Goal: Task Accomplishment & Management: Manage account settings

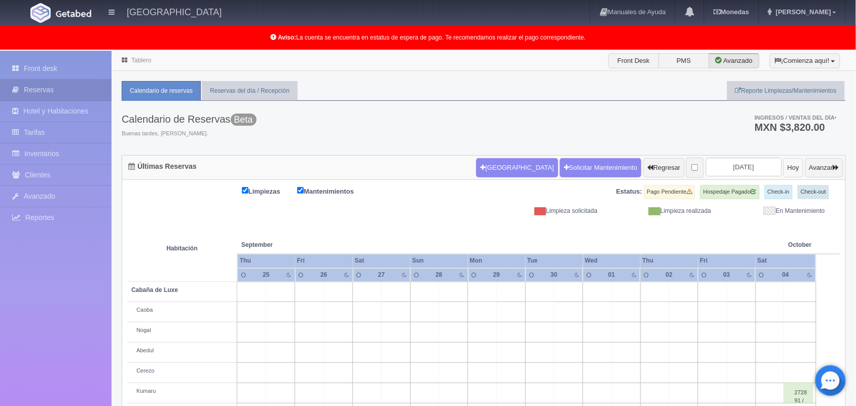
click at [784, 163] on button "Hoy" at bounding box center [794, 167] width 20 height 19
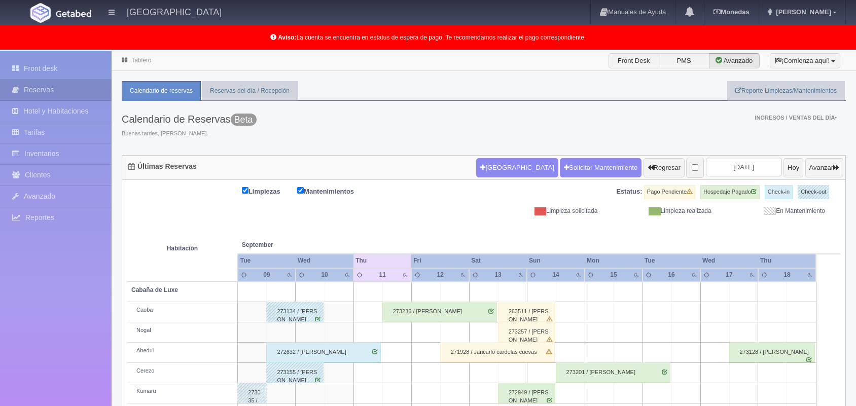
scroll to position [141, 0]
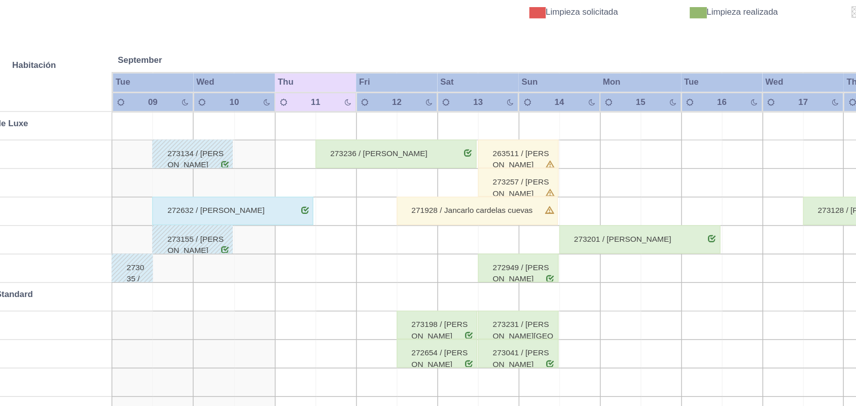
click at [545, 192] on div "273257 / jose luis valle rodriguez" at bounding box center [526, 191] width 57 height 20
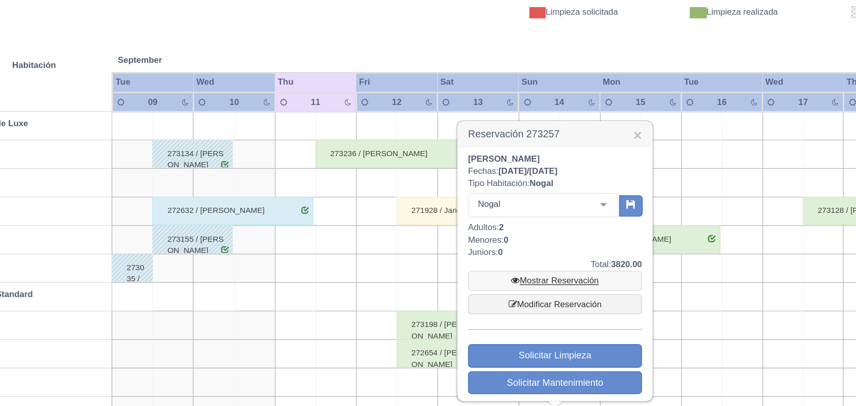
click at [557, 259] on link "Mostrar Reservación" at bounding box center [553, 261] width 124 height 14
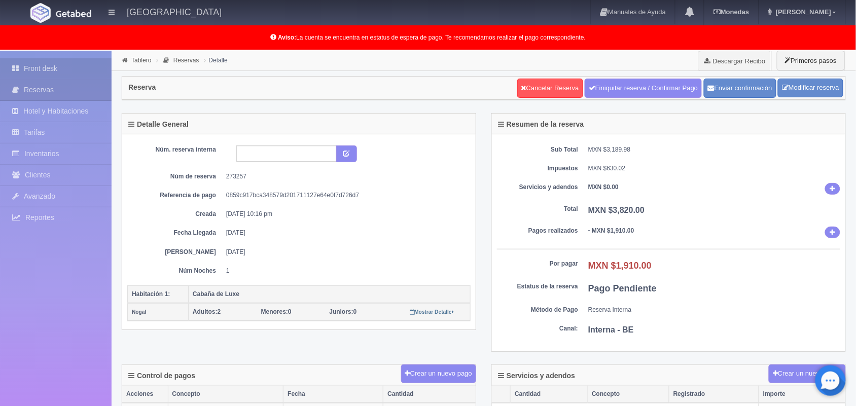
click at [62, 72] on link "Front desk" at bounding box center [56, 68] width 112 height 21
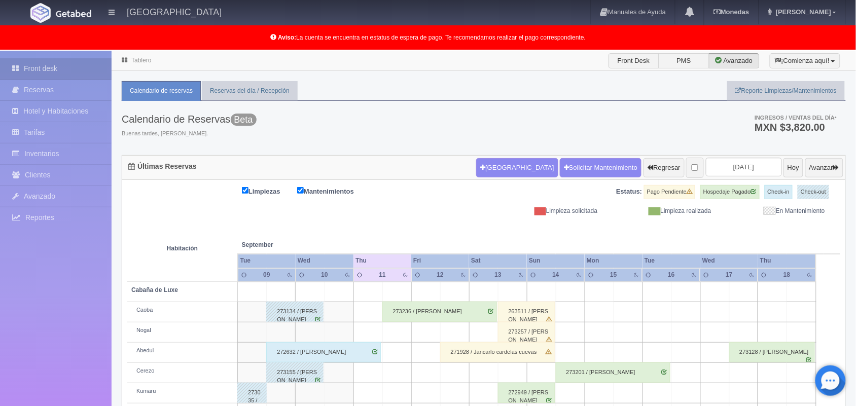
scroll to position [141, 0]
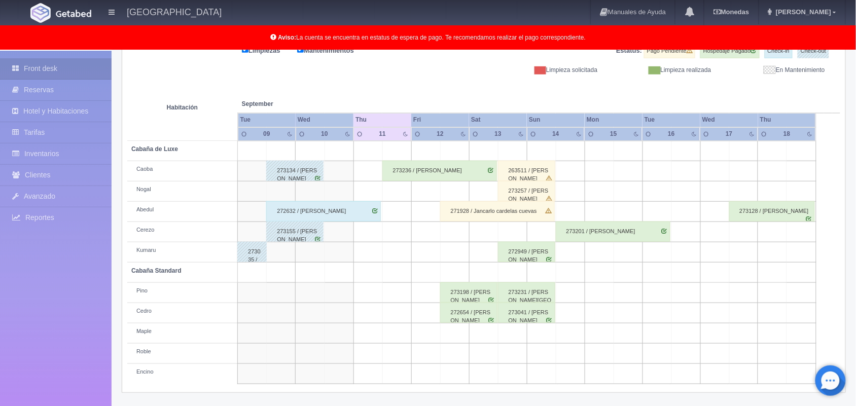
click at [539, 185] on div "273257 / jose luis valle rodriguez" at bounding box center [526, 191] width 57 height 20
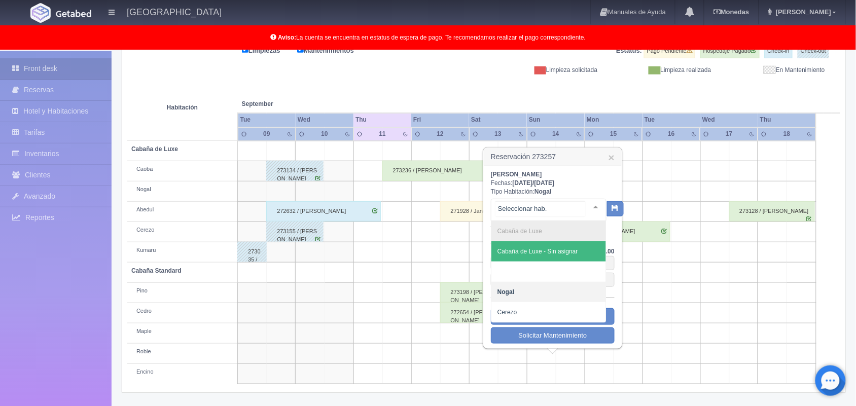
click at [590, 204] on div at bounding box center [596, 206] width 20 height 15
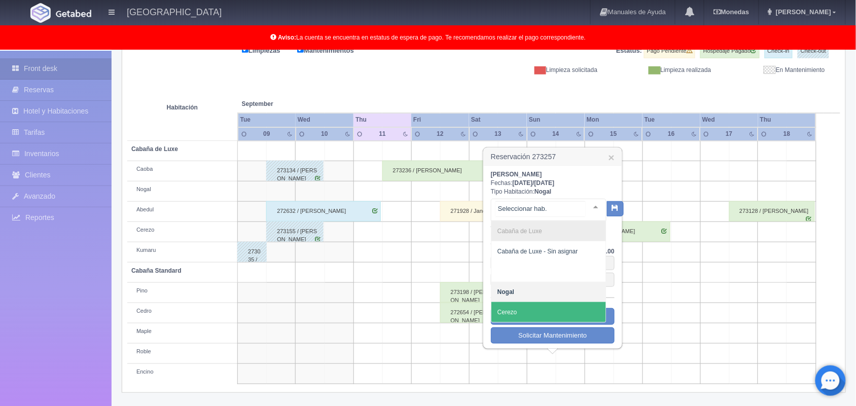
click at [558, 312] on span "Cerezo" at bounding box center [549, 312] width 115 height 20
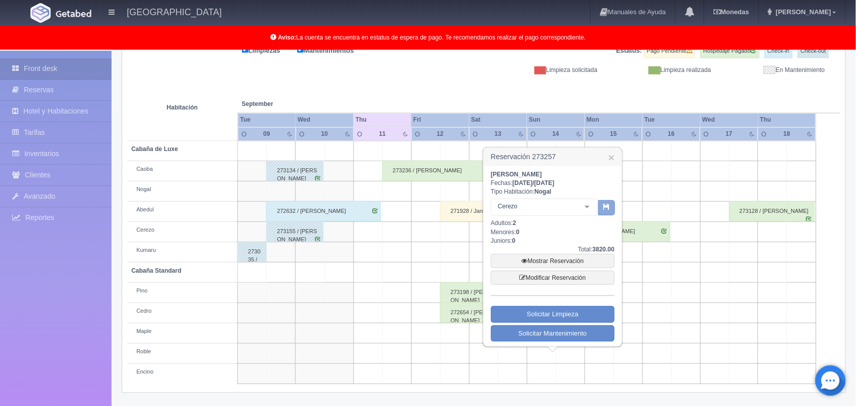
click at [604, 211] on button "button" at bounding box center [607, 207] width 17 height 15
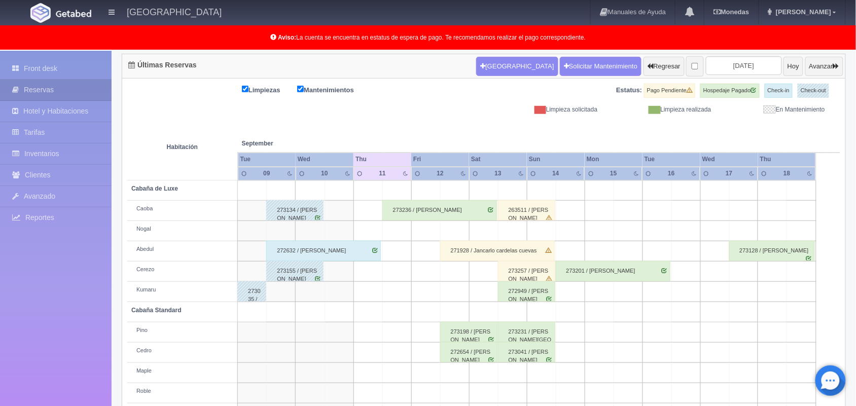
scroll to position [101, 0]
click at [541, 276] on div "273257 / [PERSON_NAME]" at bounding box center [526, 271] width 57 height 20
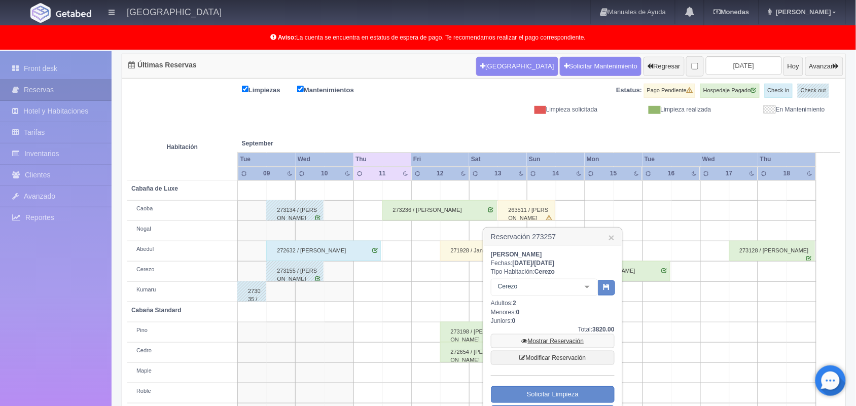
click at [555, 336] on link "Mostrar Reservación" at bounding box center [553, 341] width 124 height 14
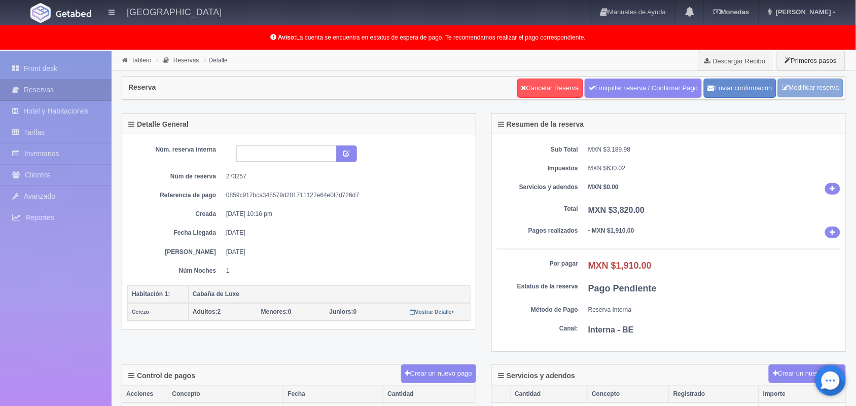
click at [808, 90] on link "Modificar reserva" at bounding box center [810, 88] width 65 height 19
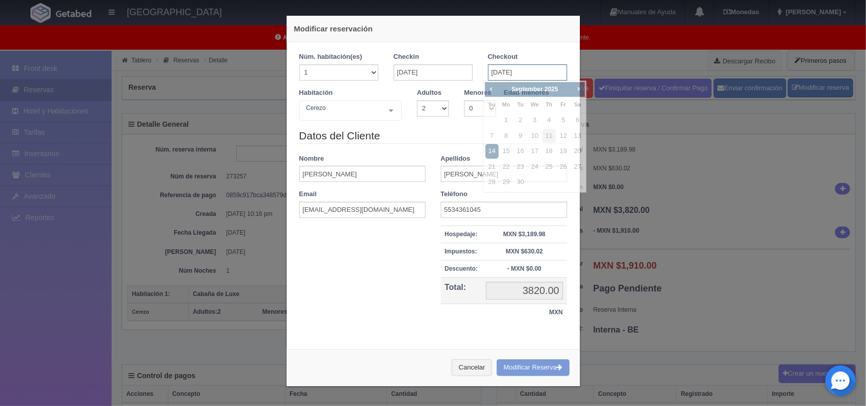
click at [505, 75] on input "14-09-2025" at bounding box center [527, 72] width 79 height 16
click at [486, 150] on link "14" at bounding box center [492, 151] width 13 height 15
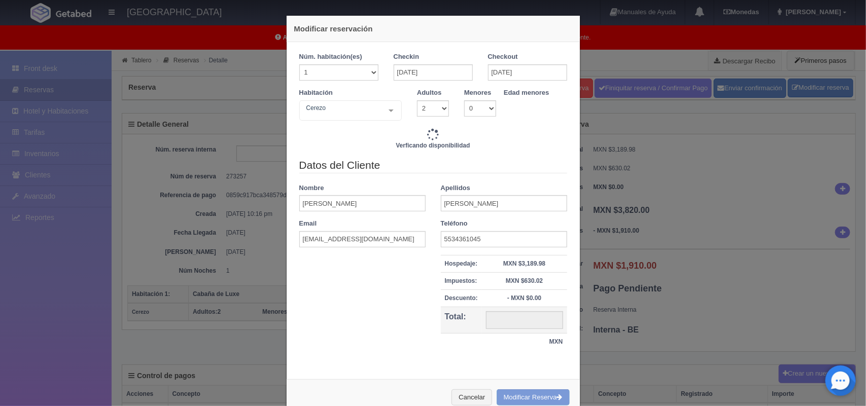
type input "2220.00"
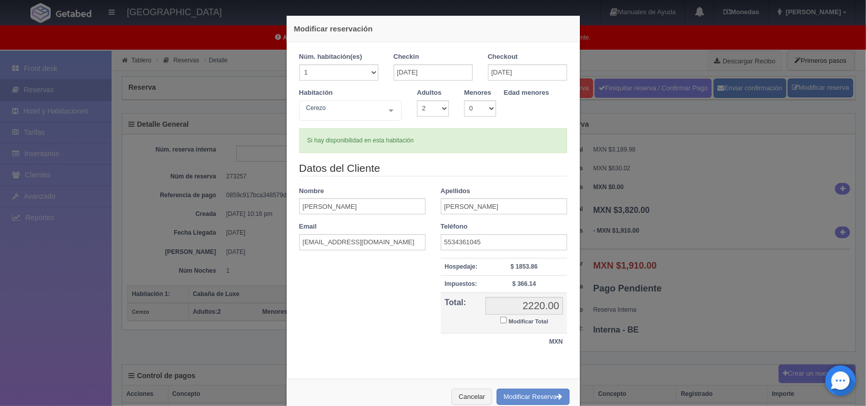
scroll to position [26, 0]
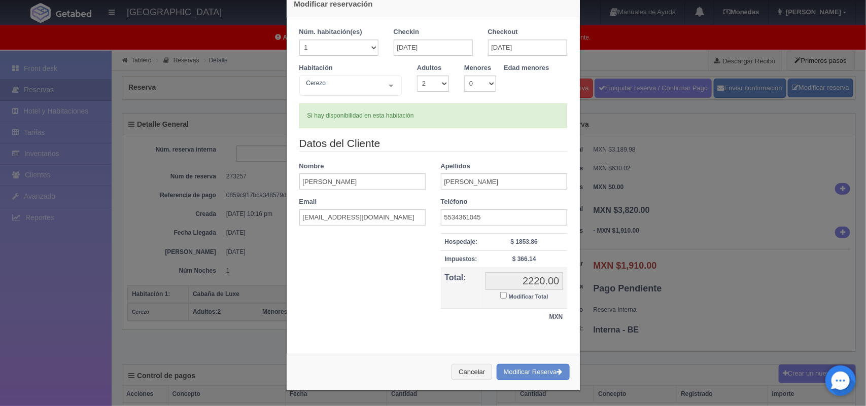
click at [500, 297] on input "Modificar Total" at bounding box center [503, 295] width 7 height 7
checkbox input "true"
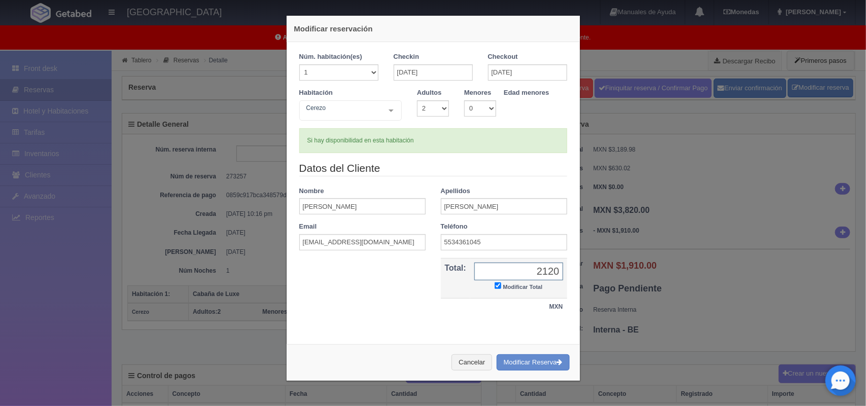
type input "2120.00"
click at [534, 363] on button "Modificar Reserva" at bounding box center [533, 363] width 73 height 17
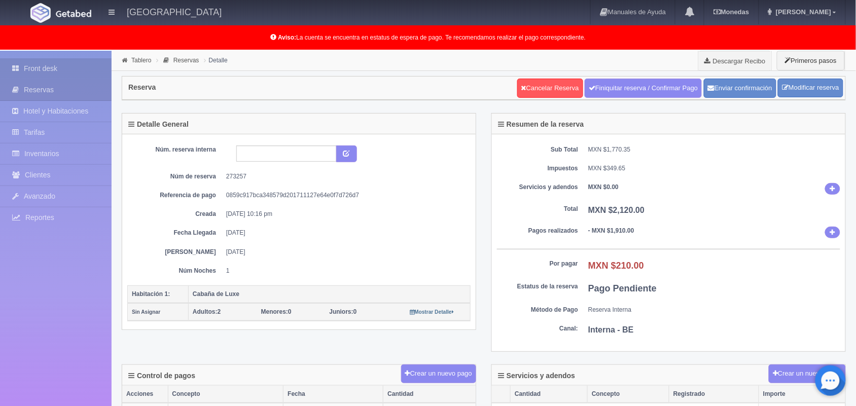
click at [49, 59] on link "Front desk" at bounding box center [56, 68] width 112 height 21
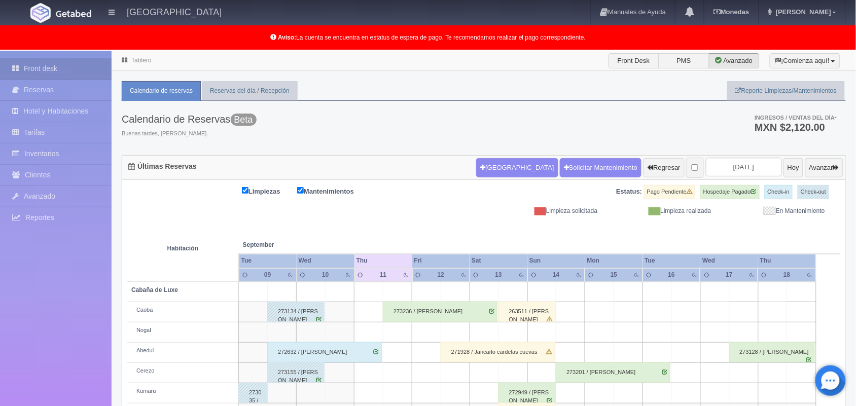
scroll to position [161, 0]
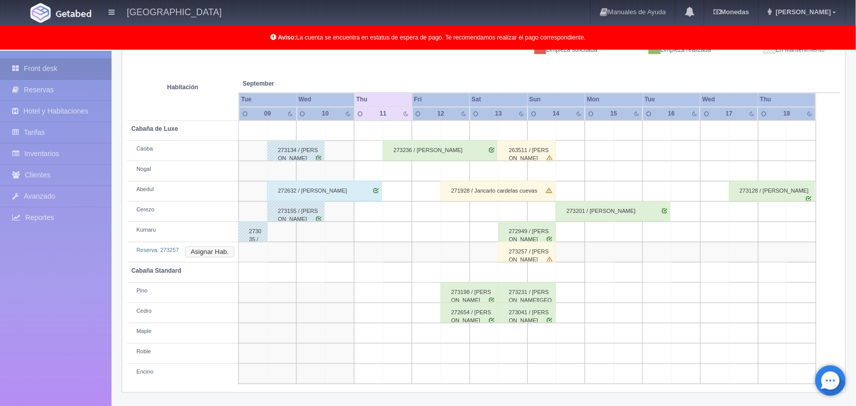
click at [188, 248] on button "Asignar Hab." at bounding box center [209, 252] width 49 height 11
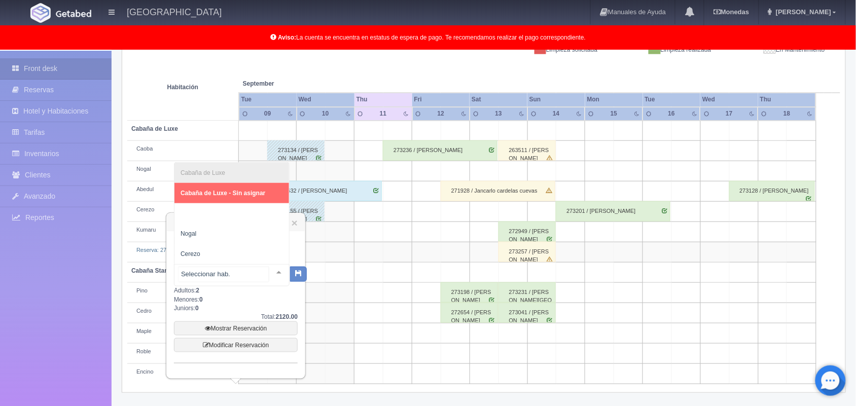
click at [269, 270] on div at bounding box center [279, 272] width 20 height 15
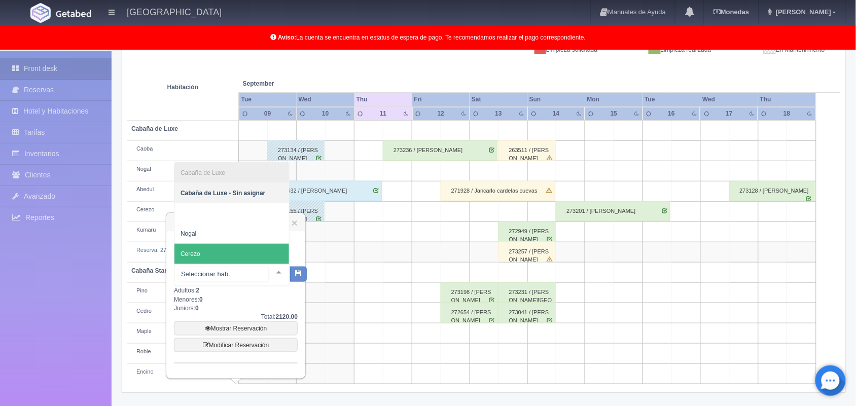
click at [243, 249] on span "Cerezo" at bounding box center [232, 254] width 115 height 20
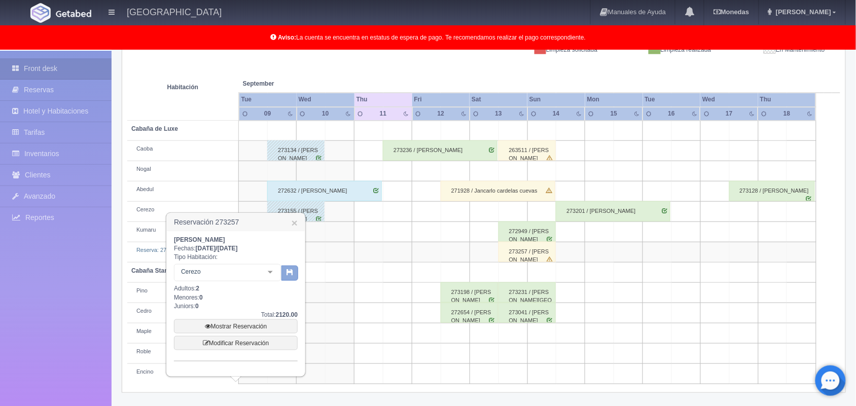
click at [285, 267] on button "button" at bounding box center [290, 273] width 17 height 15
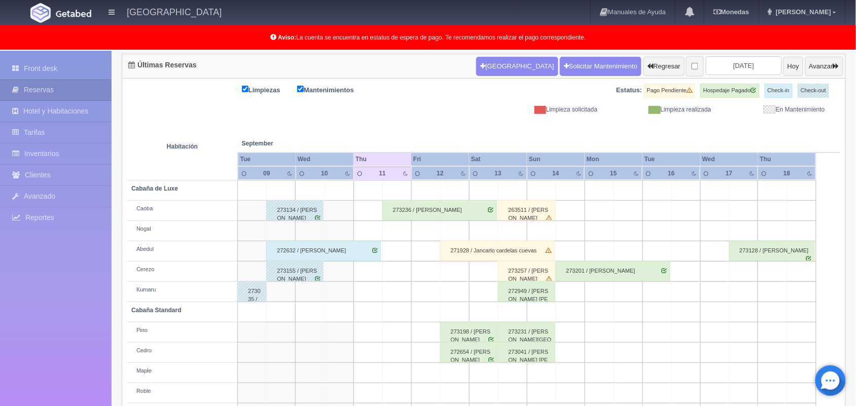
scroll to position [101, 0]
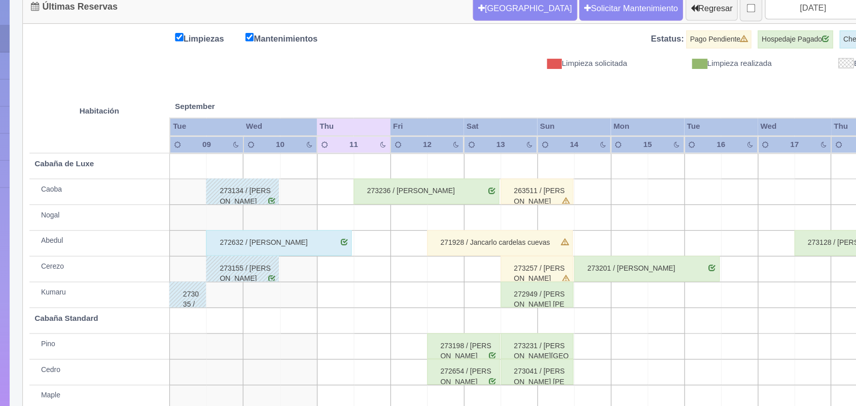
click at [540, 272] on div "273257 / [PERSON_NAME]" at bounding box center [526, 271] width 57 height 20
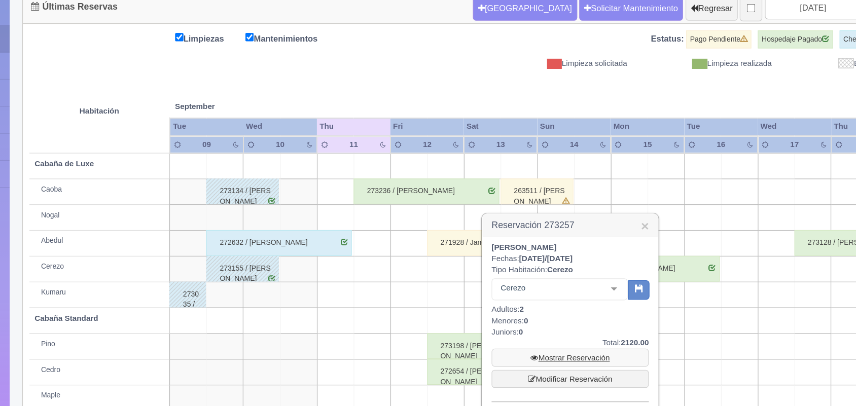
click at [558, 341] on link "Mostrar Reservación" at bounding box center [553, 341] width 124 height 14
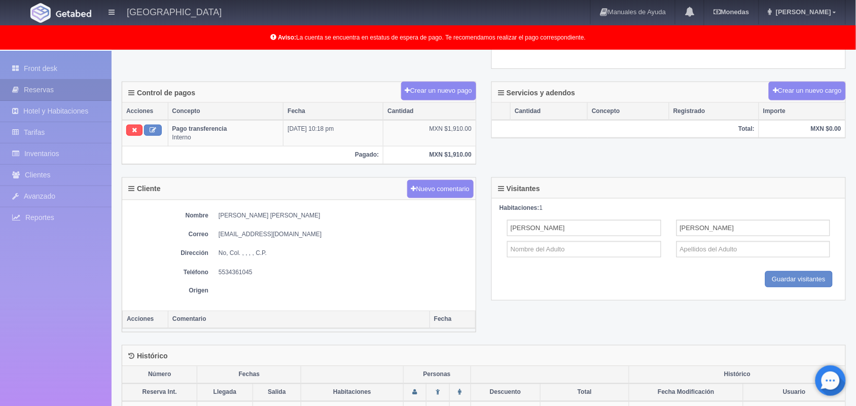
scroll to position [284, 0]
click at [356, 273] on dd "5534361045" at bounding box center [345, 271] width 252 height 9
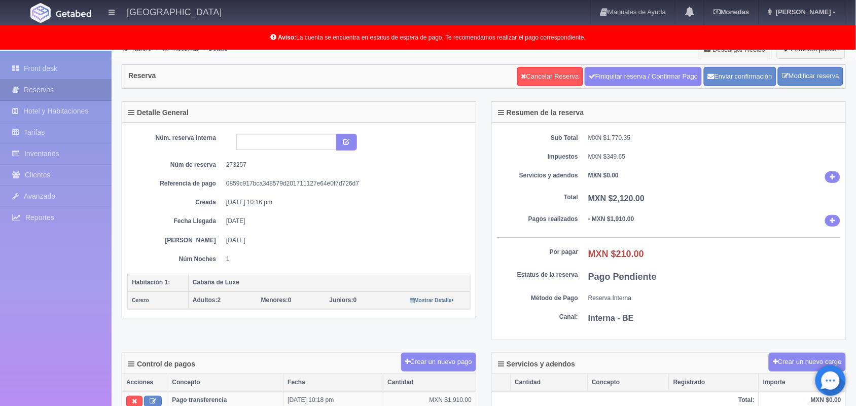
scroll to position [0, 0]
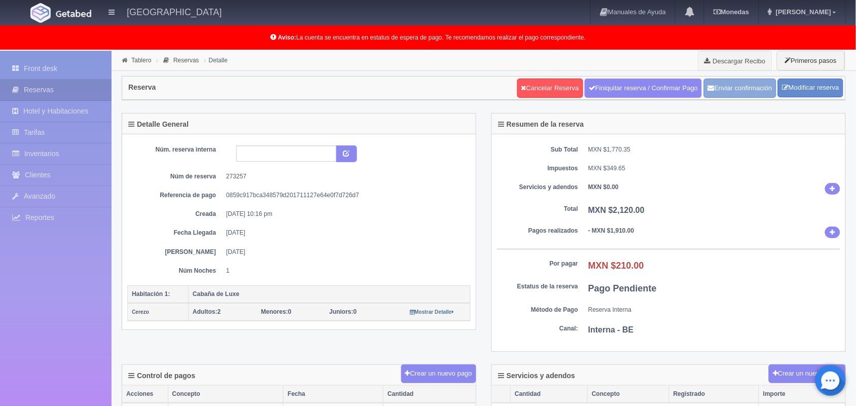
click at [732, 82] on button "Enviar confirmación" at bounding box center [740, 88] width 73 height 19
click at [91, 63] on link "Front desk" at bounding box center [56, 68] width 112 height 21
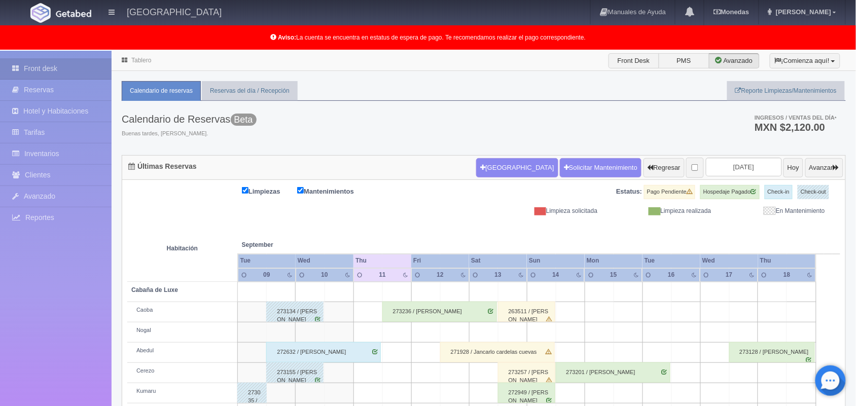
click at [219, 123] on h3 "Calendario de Reservas Beta" at bounding box center [189, 119] width 135 height 11
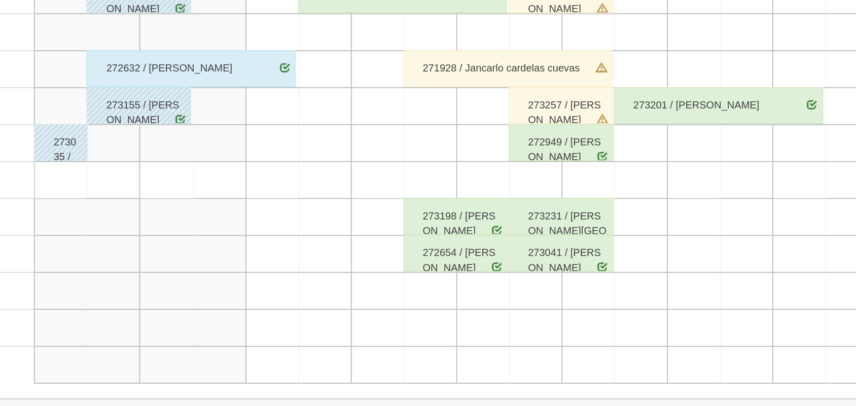
scroll to position [140, 0]
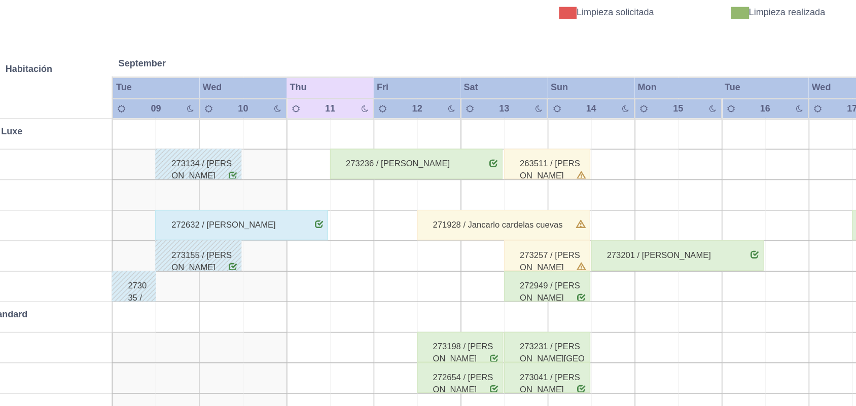
click at [544, 231] on div "273257 / [PERSON_NAME]" at bounding box center [526, 233] width 57 height 20
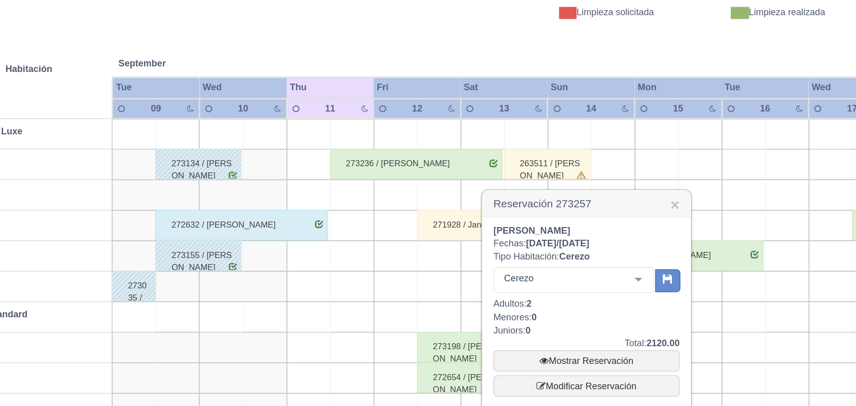
scroll to position [141, 0]
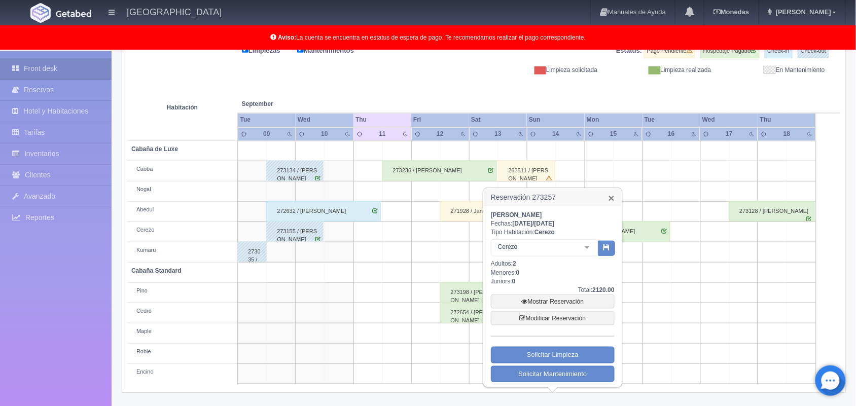
click at [611, 198] on link "×" at bounding box center [612, 198] width 6 height 11
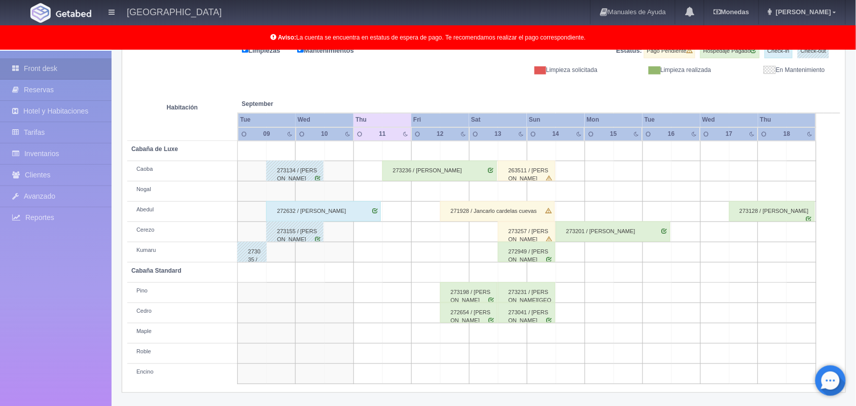
click at [546, 239] on div "273257 / [PERSON_NAME]" at bounding box center [526, 232] width 57 height 20
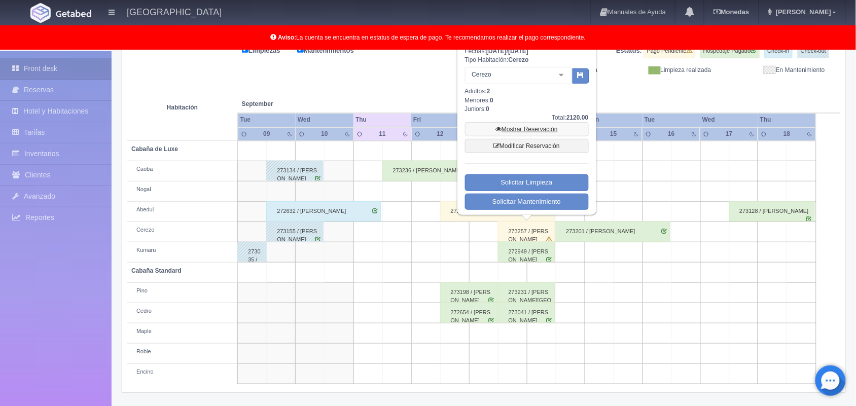
click at [535, 133] on link "Mostrar Reservación" at bounding box center [527, 129] width 124 height 14
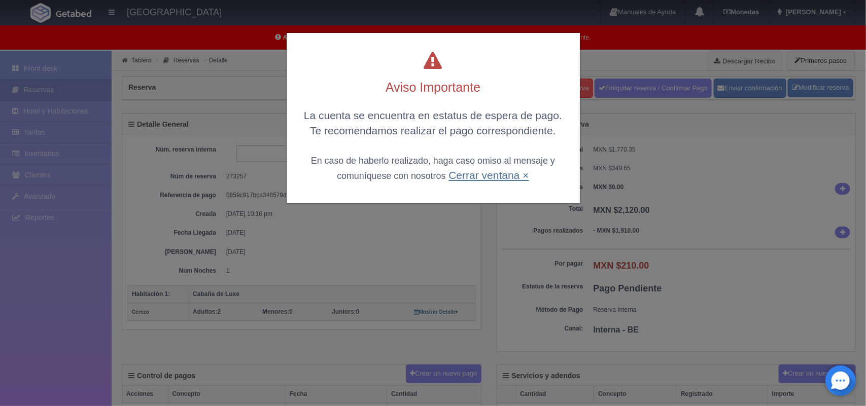
click at [457, 170] on link "Cerrar ventana ×" at bounding box center [489, 175] width 80 height 12
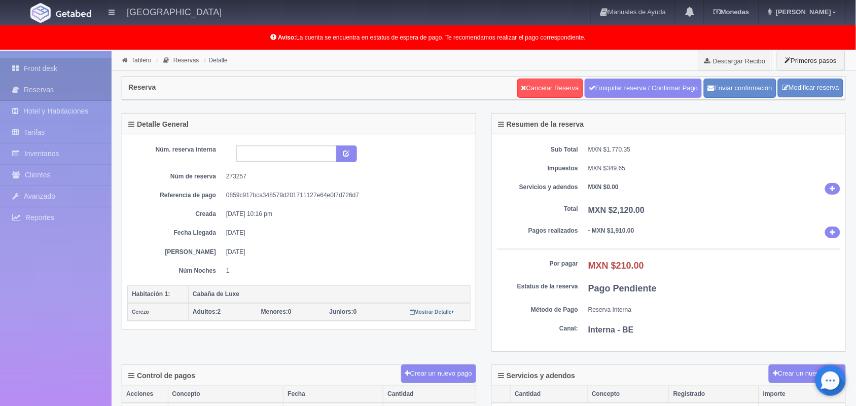
click at [59, 72] on link "Front desk" at bounding box center [56, 68] width 112 height 21
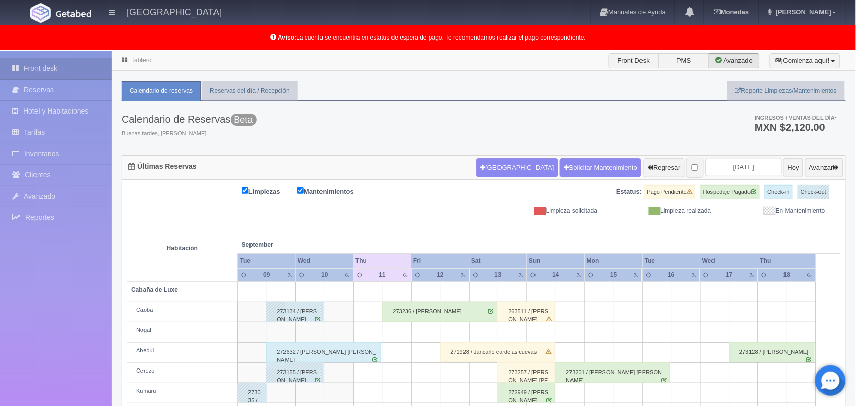
scroll to position [141, 0]
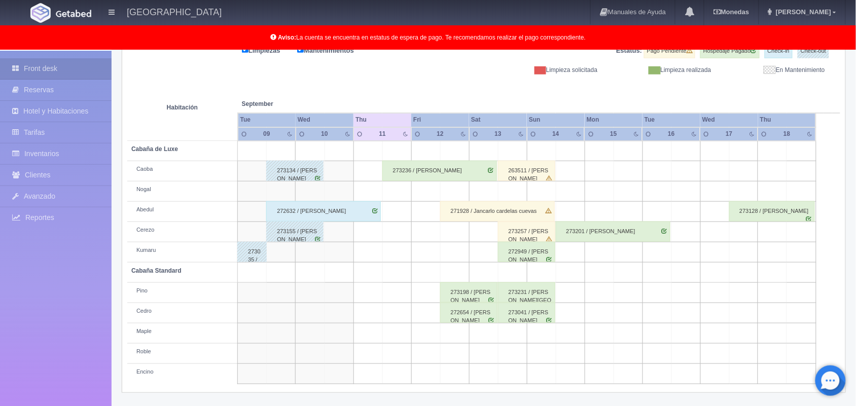
click at [530, 234] on div "273257 / [PERSON_NAME]" at bounding box center [526, 232] width 57 height 20
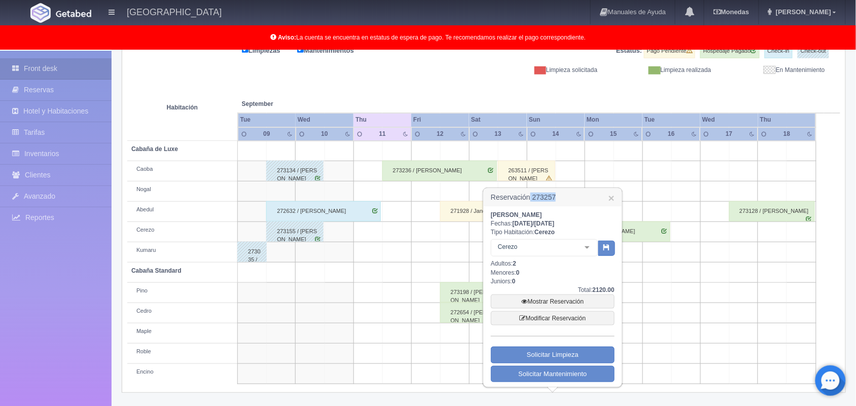
drag, startPoint x: 559, startPoint y: 192, endPoint x: 531, endPoint y: 192, distance: 27.9
click at [531, 192] on h3 "Reservación 273257 ×" at bounding box center [553, 198] width 138 height 18
copy h3 "273257"
click at [615, 171] on td at bounding box center [628, 171] width 29 height 20
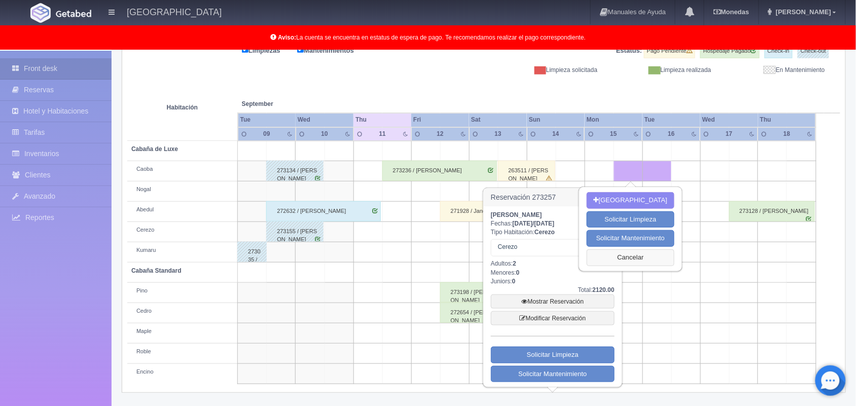
click at [617, 257] on button "Cancelar" at bounding box center [631, 258] width 88 height 17
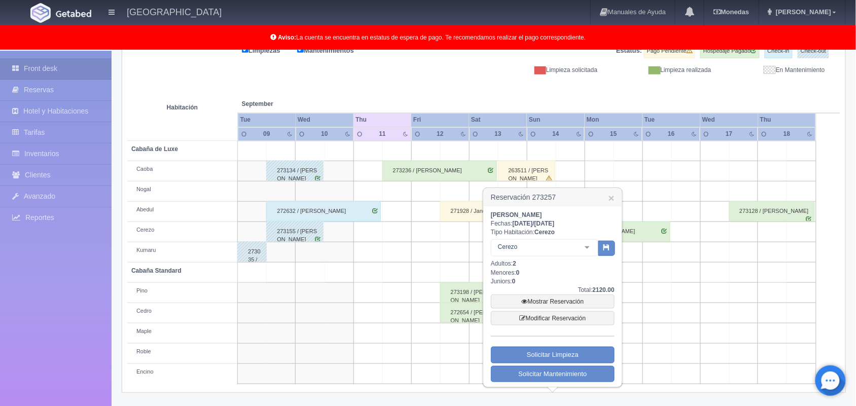
drag, startPoint x: 617, startPoint y: 257, endPoint x: 247, endPoint y: -55, distance: 484.2
click at [611, 201] on link "×" at bounding box center [612, 198] width 6 height 11
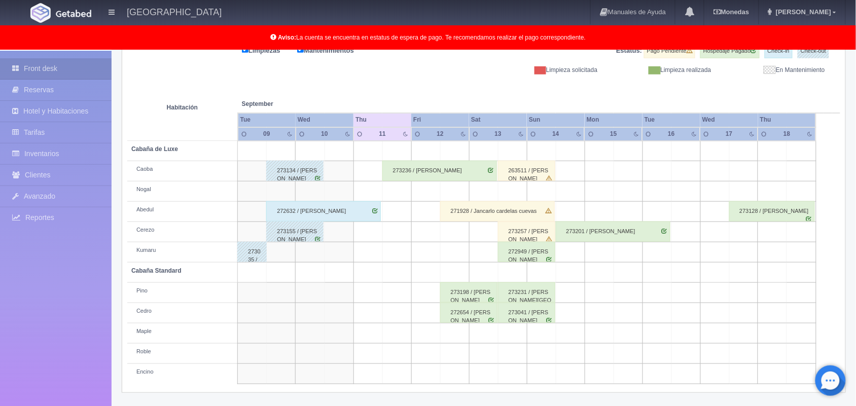
click at [623, 230] on div "273201 / [PERSON_NAME]" at bounding box center [613, 232] width 115 height 20
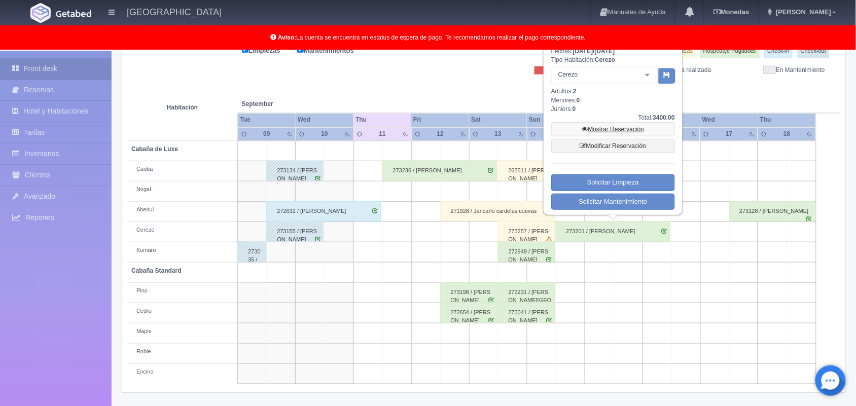
click at [617, 130] on link "Mostrar Reservación" at bounding box center [614, 129] width 124 height 14
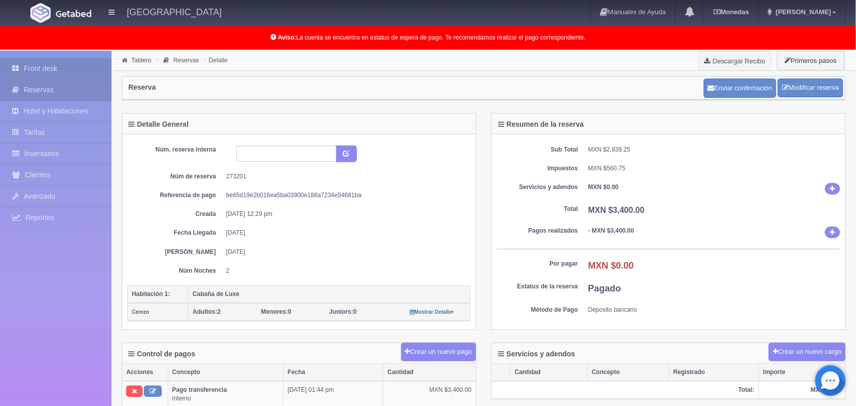
click at [70, 75] on link "Front desk" at bounding box center [56, 68] width 112 height 21
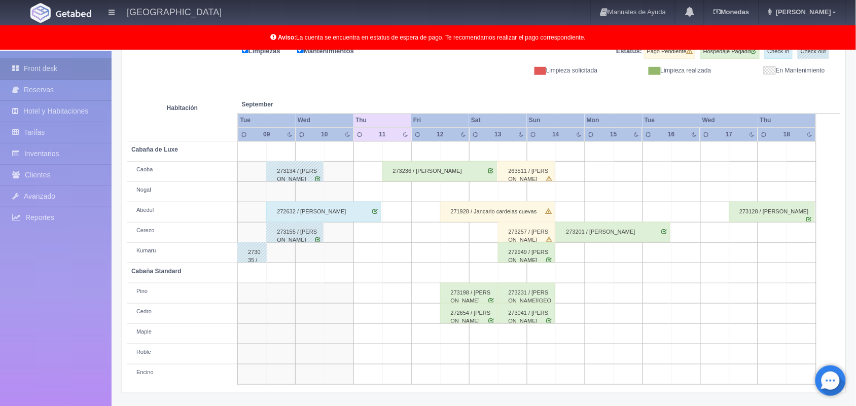
scroll to position [141, 0]
click at [535, 243] on div "272949 / [PERSON_NAME]" at bounding box center [526, 253] width 57 height 20
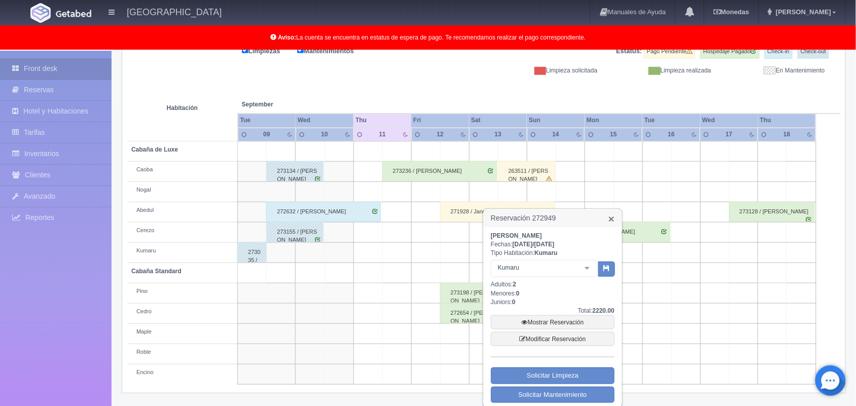
click at [614, 220] on link "×" at bounding box center [612, 219] width 6 height 11
